Goal: Download file/media

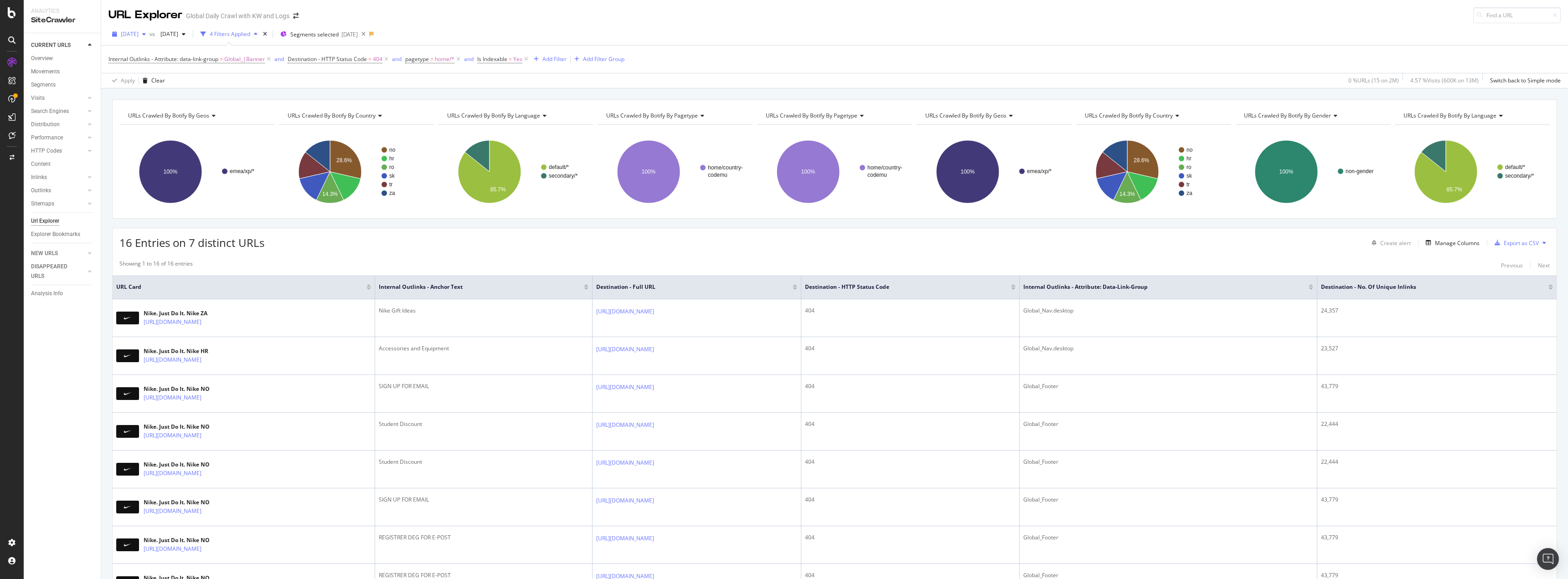
click at [137, 35] on span "[DATE]" at bounding box center [129, 33] width 18 height 8
click at [179, 68] on div "2025 Sep. 16th" at bounding box center [164, 66] width 84 height 8
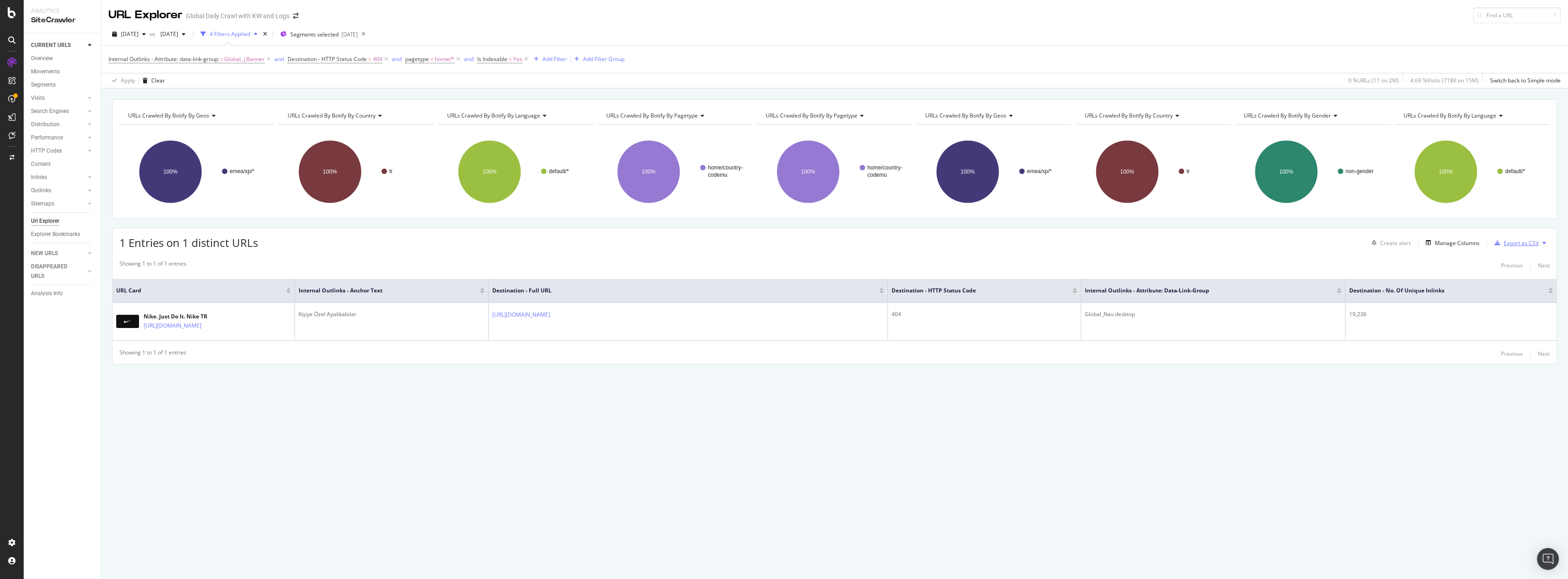
click at [1511, 239] on div "Export as CSV" at bounding box center [1521, 243] width 35 height 8
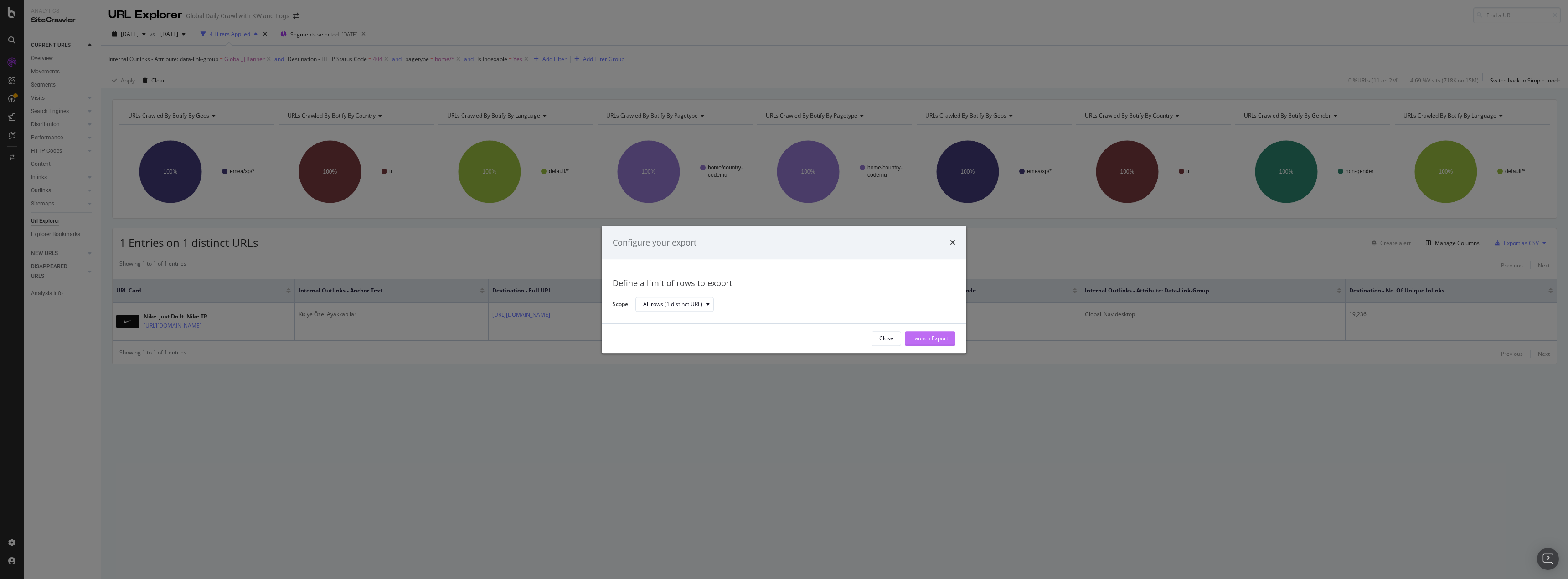
click at [925, 344] on div "Launch Export" at bounding box center [929, 338] width 36 height 13
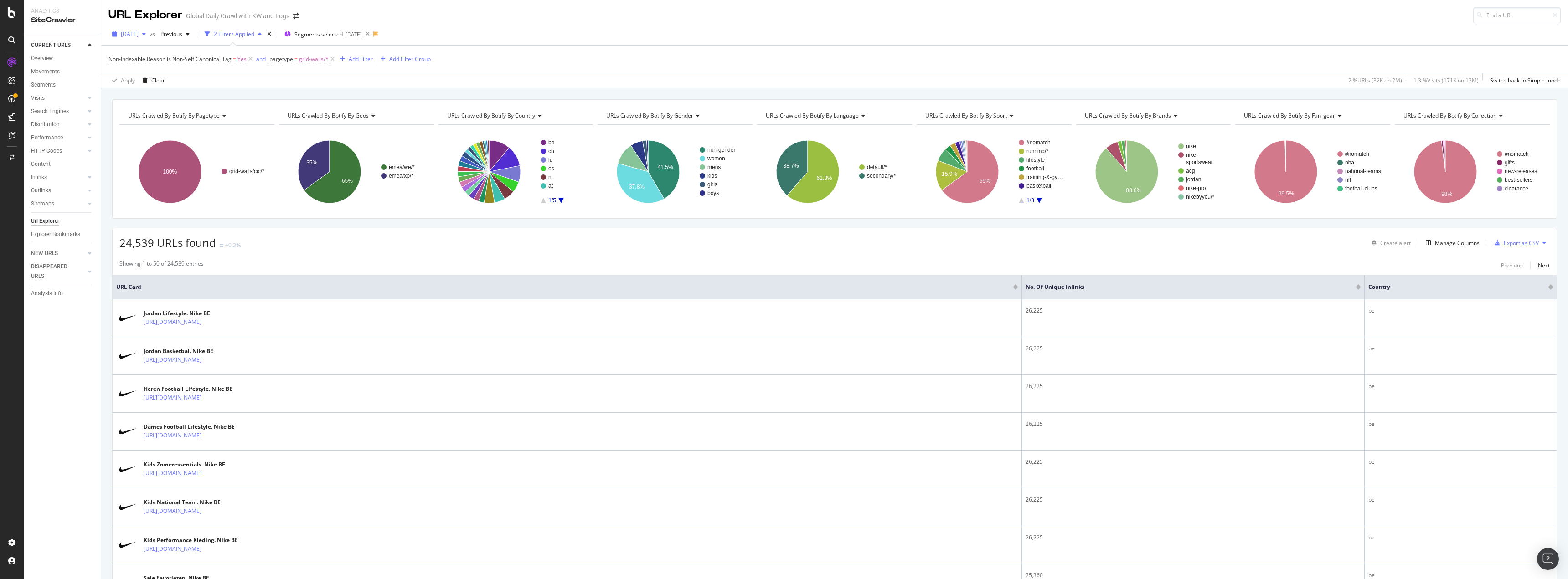
click at [139, 35] on span "[DATE]" at bounding box center [129, 33] width 18 height 8
click at [158, 67] on div "2025 Sep. 16th" at bounding box center [164, 66] width 84 height 8
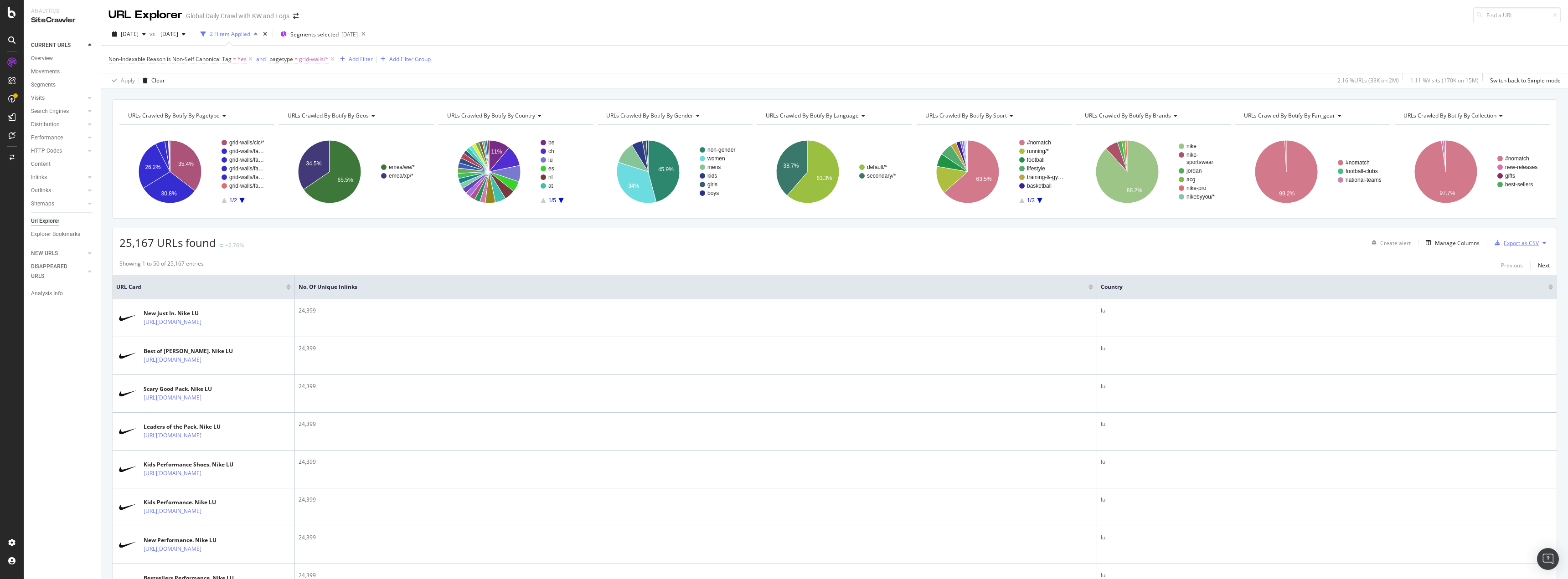
click at [1508, 241] on div "Export as CSV" at bounding box center [1521, 243] width 35 height 8
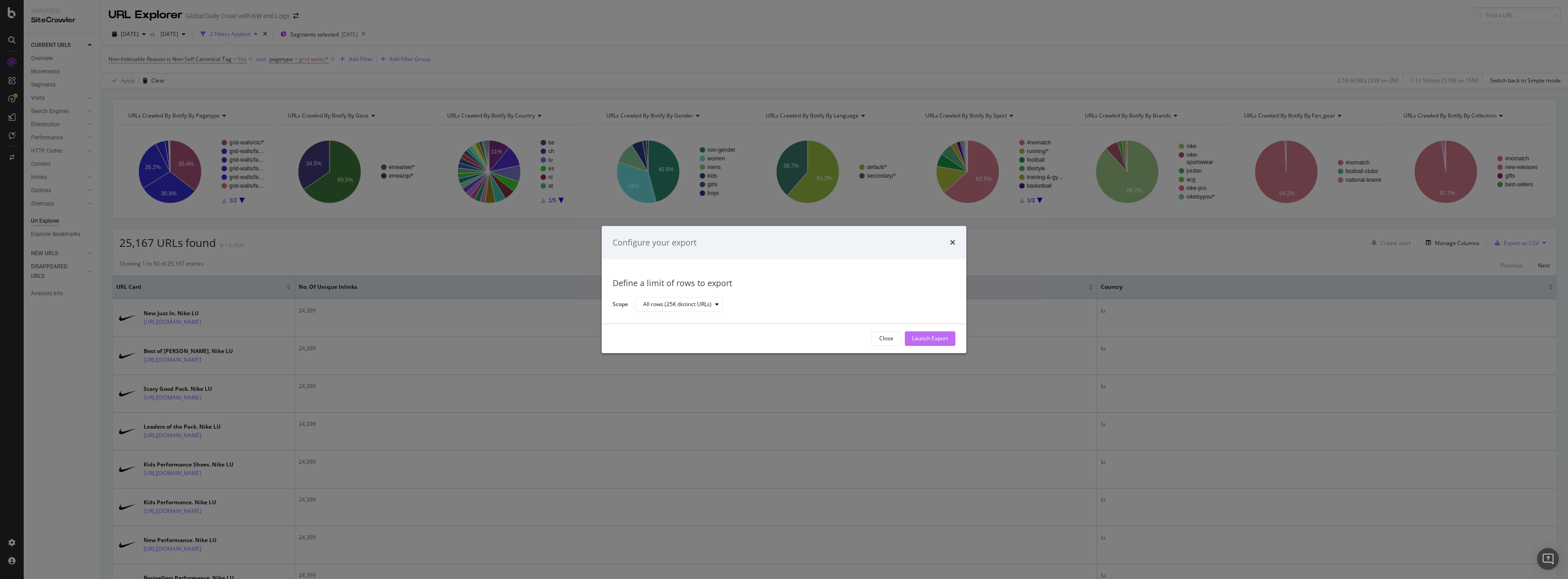
click at [922, 336] on div "Launch Export" at bounding box center [929, 338] width 36 height 8
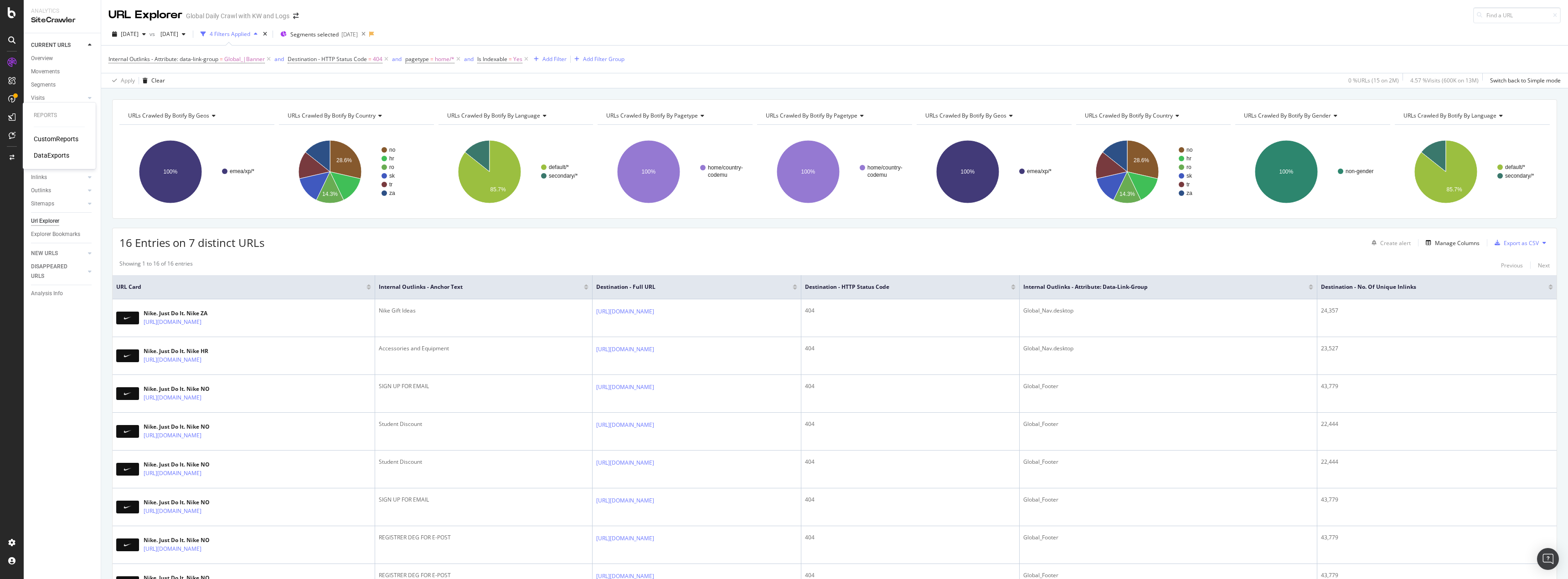
click at [59, 154] on div "DataExports" at bounding box center [51, 155] width 35 height 9
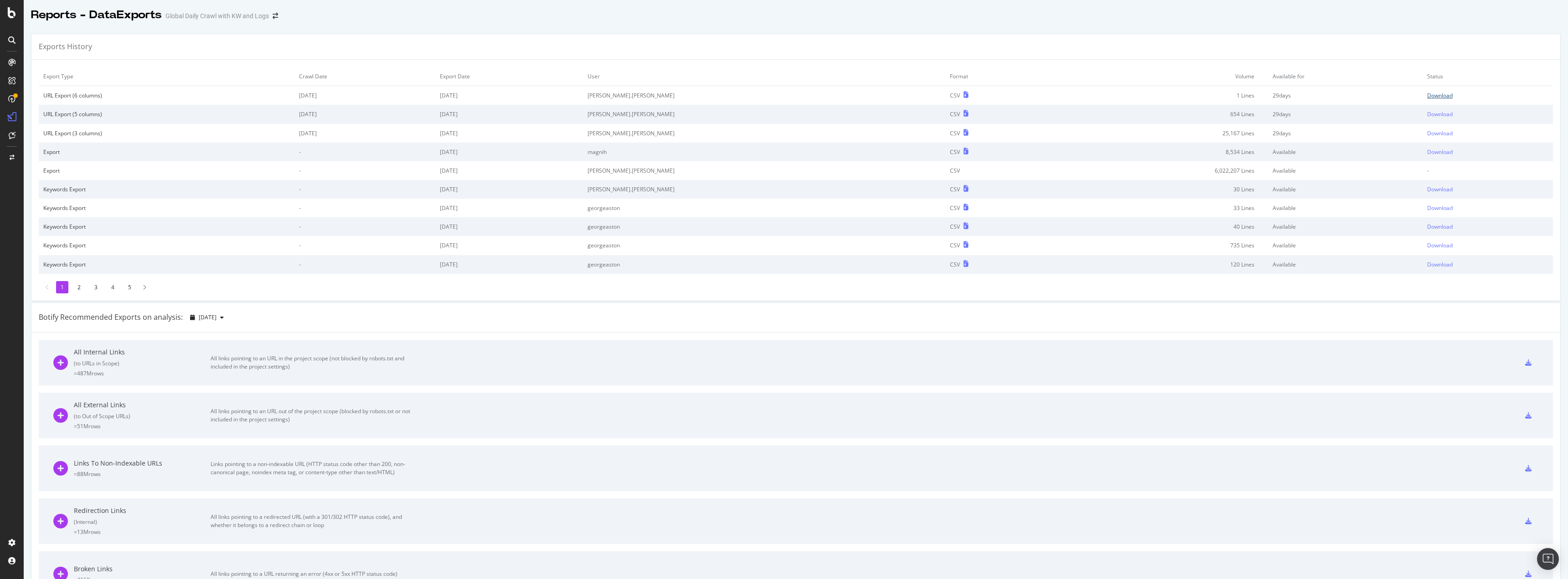
click at [1427, 95] on div "Download" at bounding box center [1440, 95] width 26 height 8
click at [1427, 114] on div "Download" at bounding box center [1440, 114] width 26 height 8
click at [1427, 131] on div "Download" at bounding box center [1440, 133] width 26 height 8
click at [1427, 132] on div "Download" at bounding box center [1440, 133] width 26 height 8
